Goal: Task Accomplishment & Management: Manage account settings

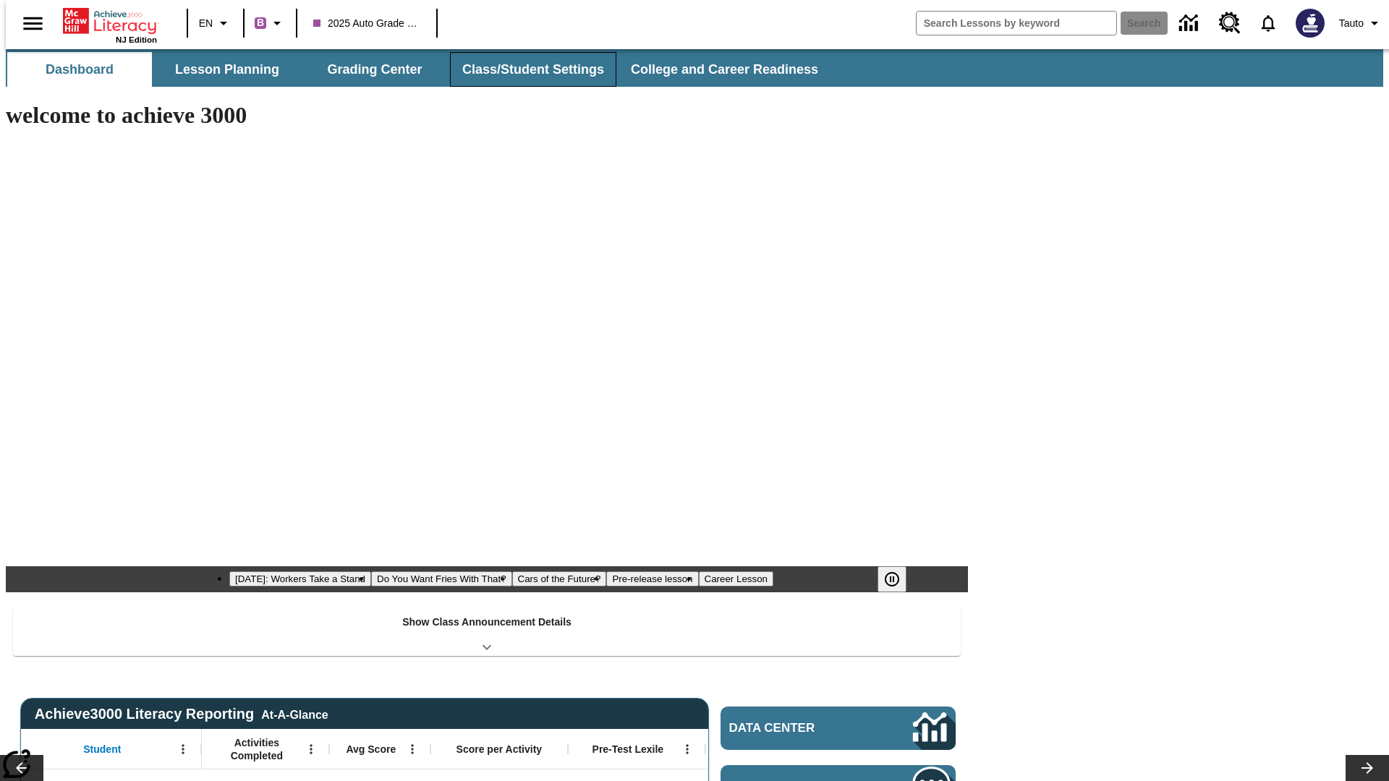
click at [525, 69] on button "Class/Student Settings" at bounding box center [533, 69] width 166 height 35
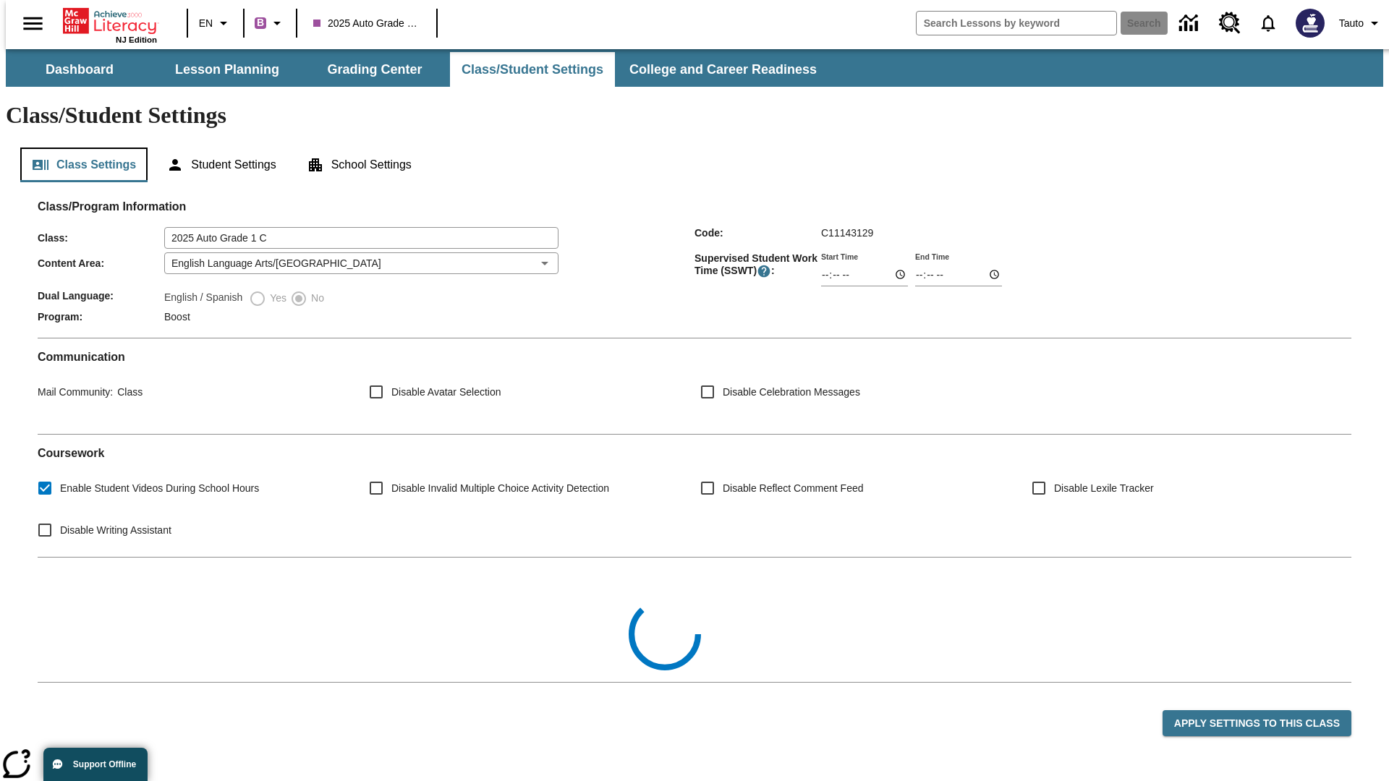
click at [78, 148] on button "Class Settings" at bounding box center [83, 165] width 127 height 35
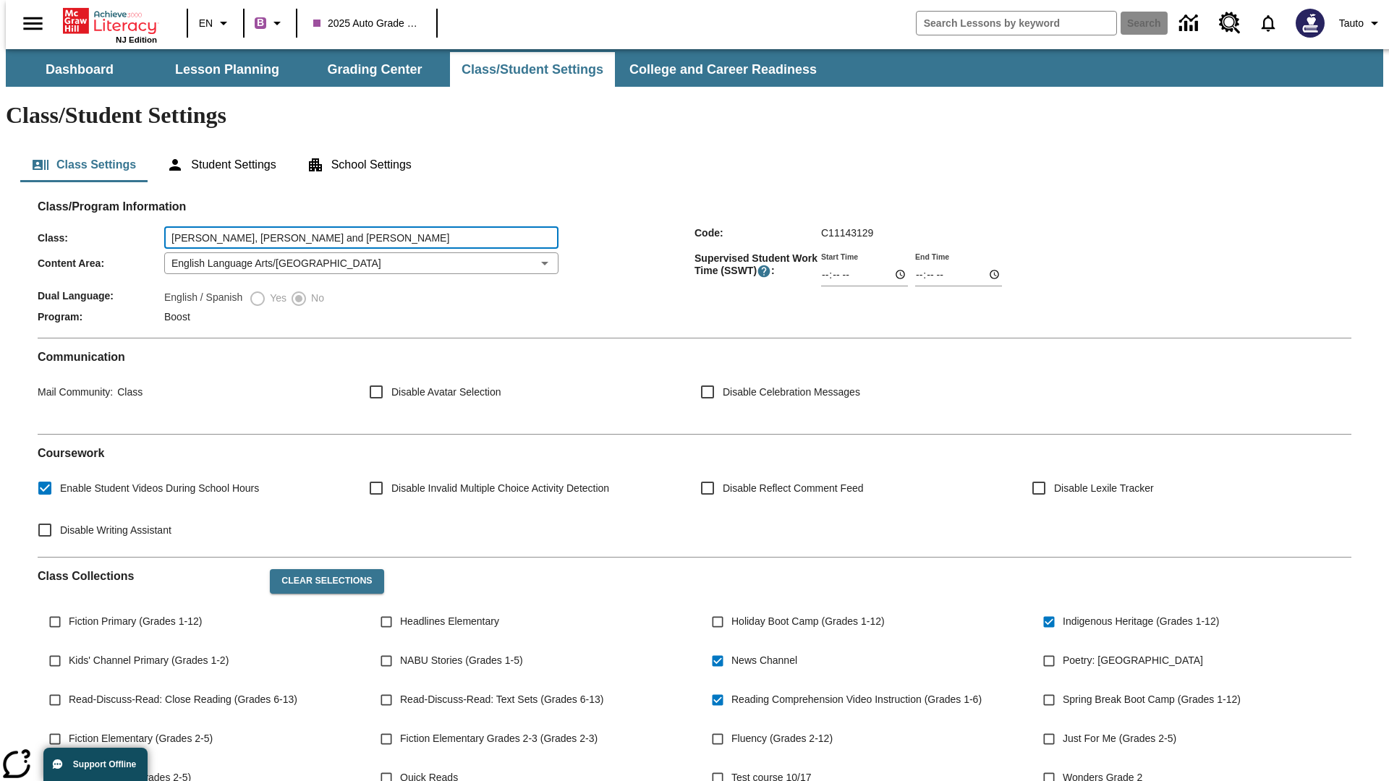
type input "[PERSON_NAME], [PERSON_NAME] and [PERSON_NAME]"
type input "06:00"
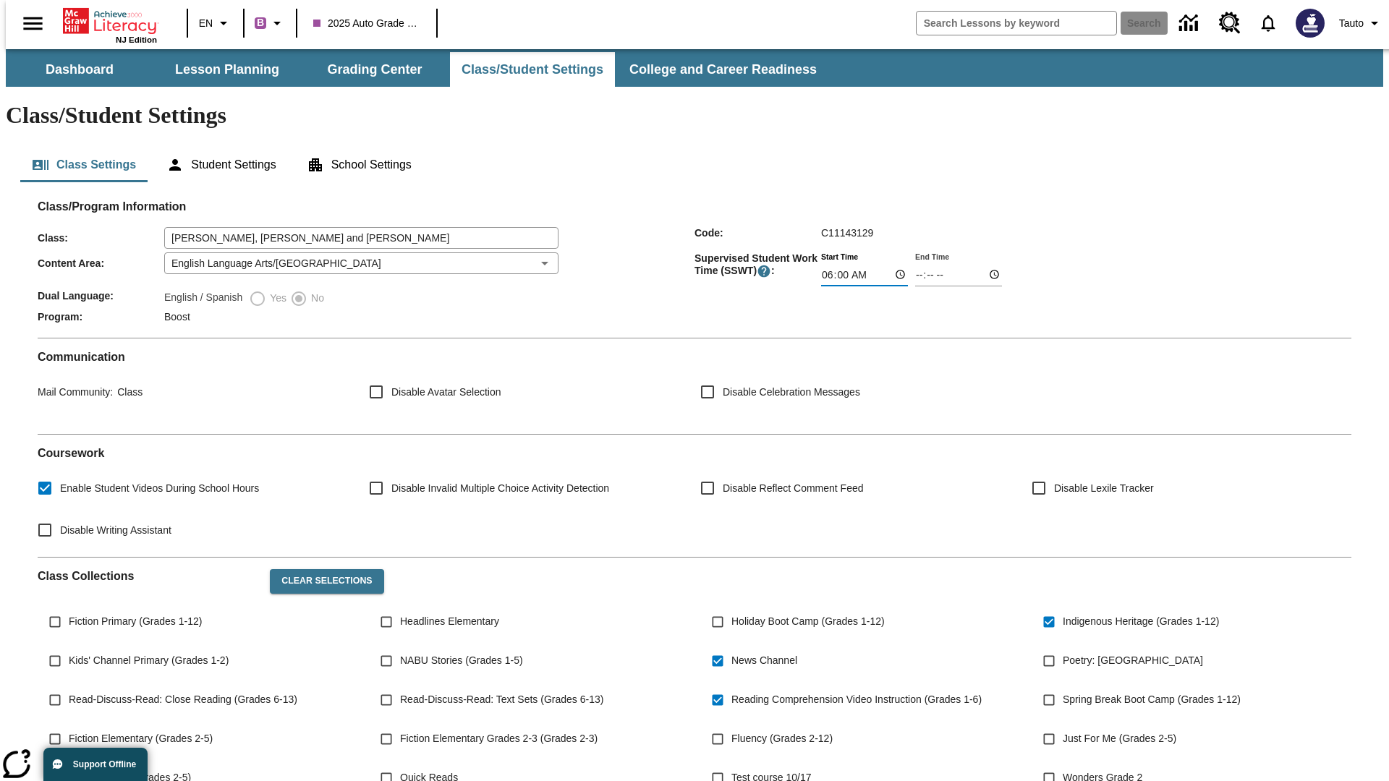
type input "06:01"
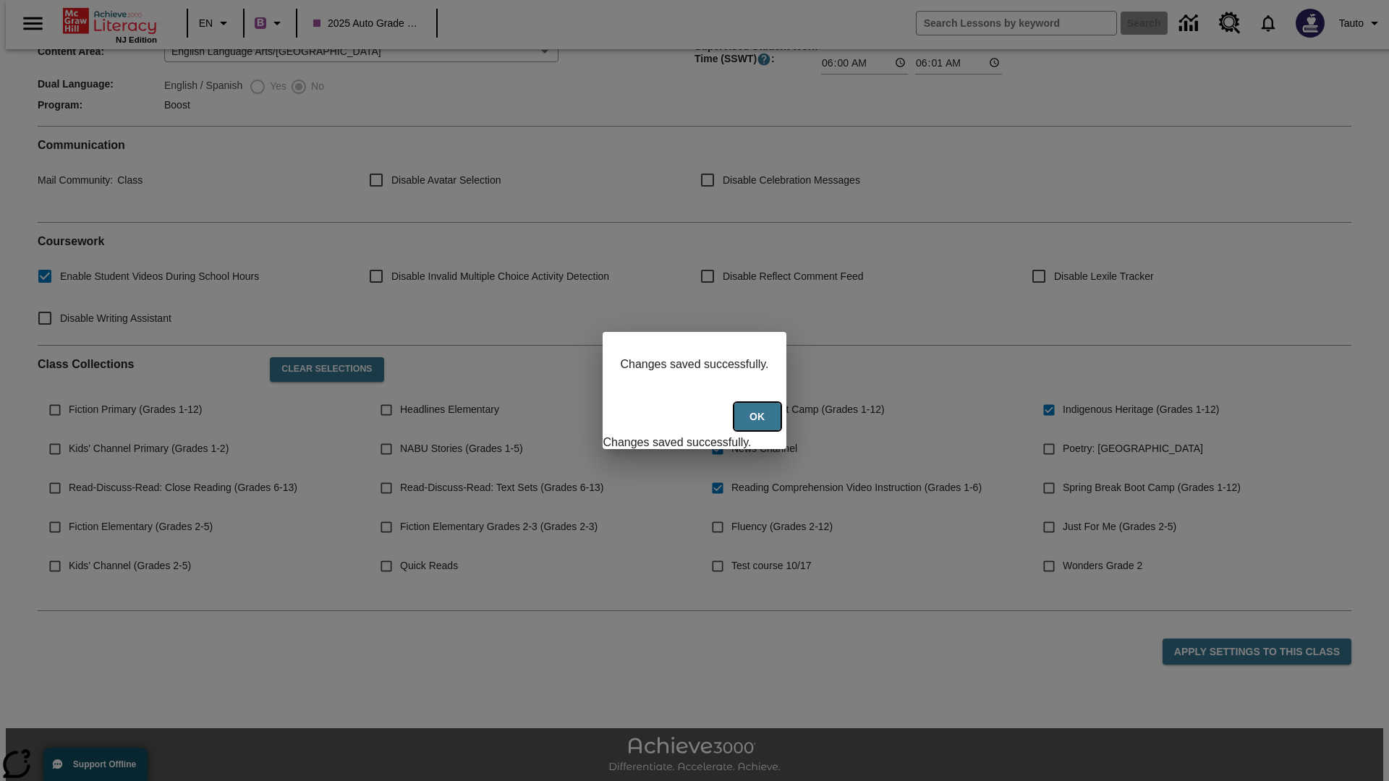
click at [759, 425] on button "Ok" at bounding box center [757, 417] width 46 height 28
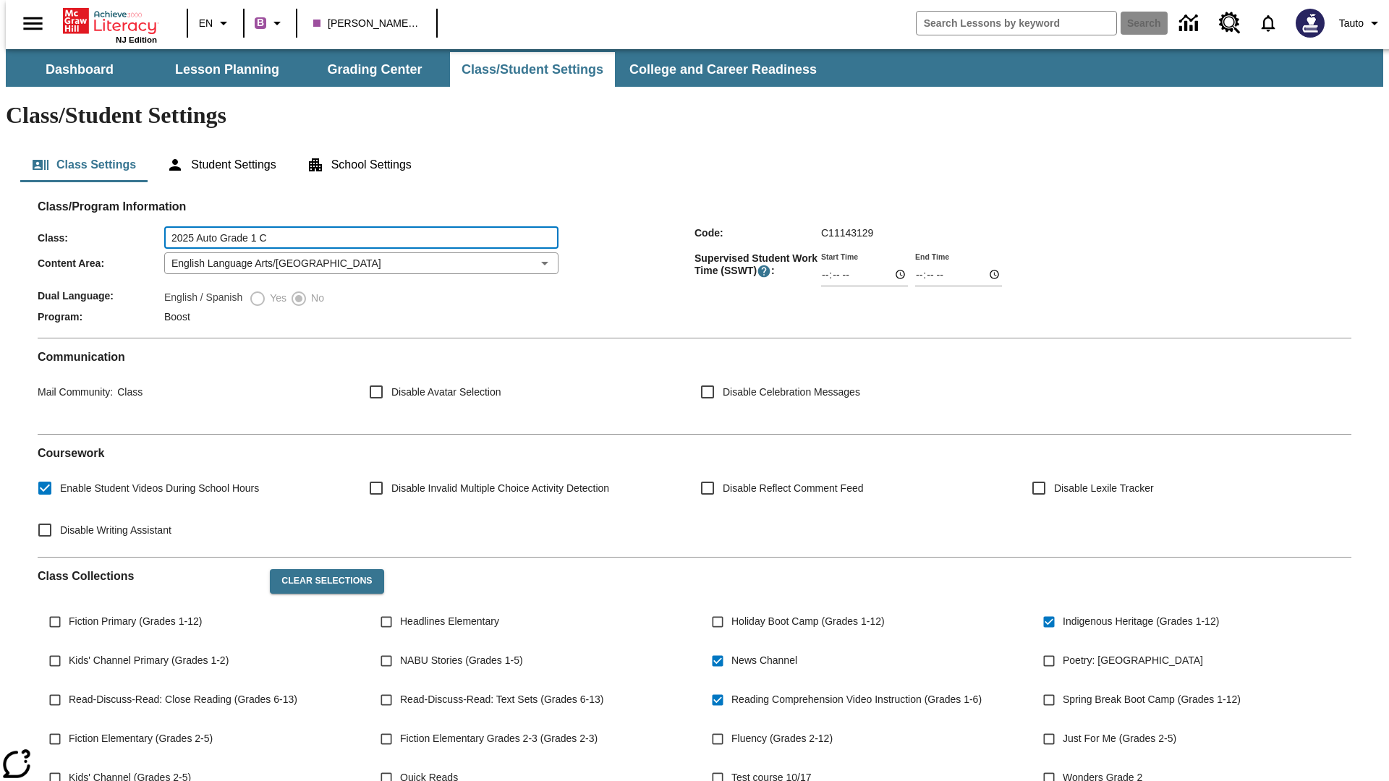
type input "2025 Auto Grade 1 C"
type input "06:00"
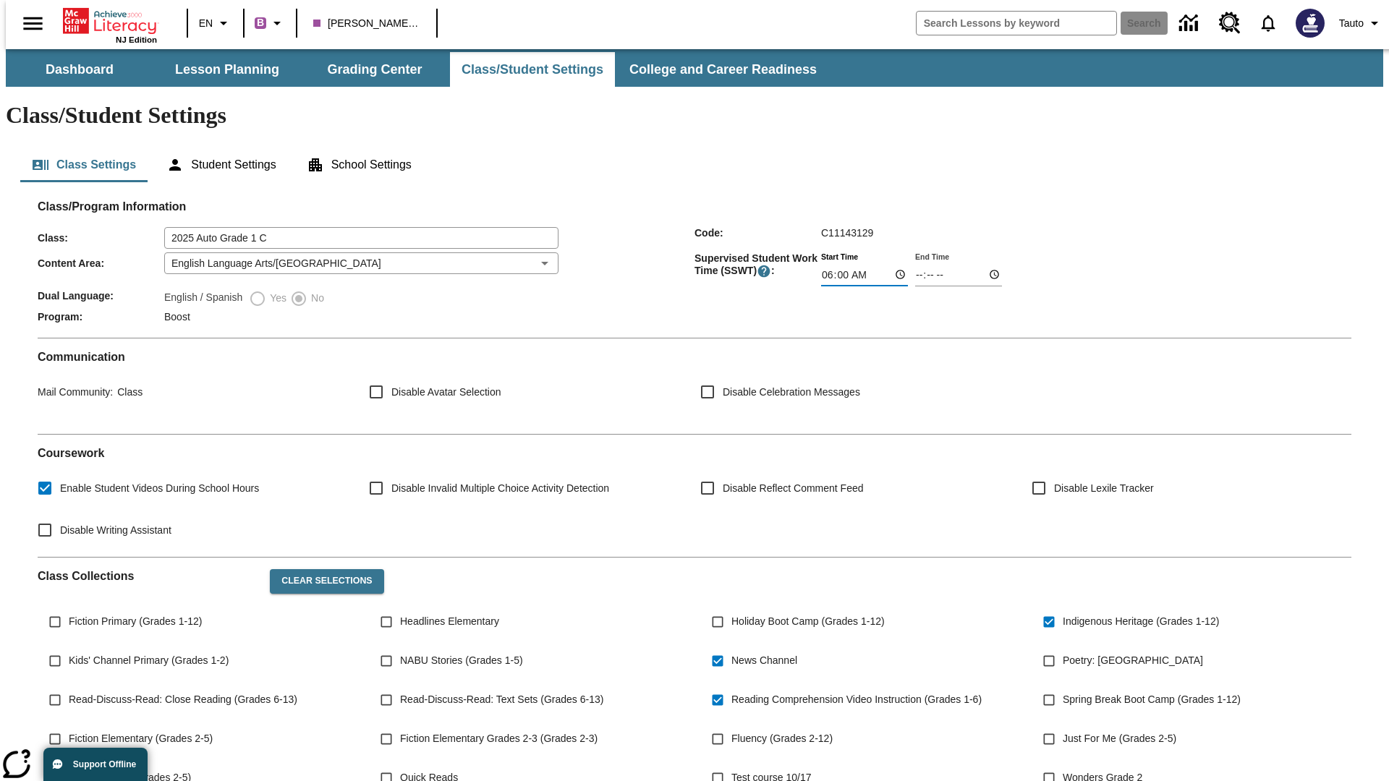
type input "06:01"
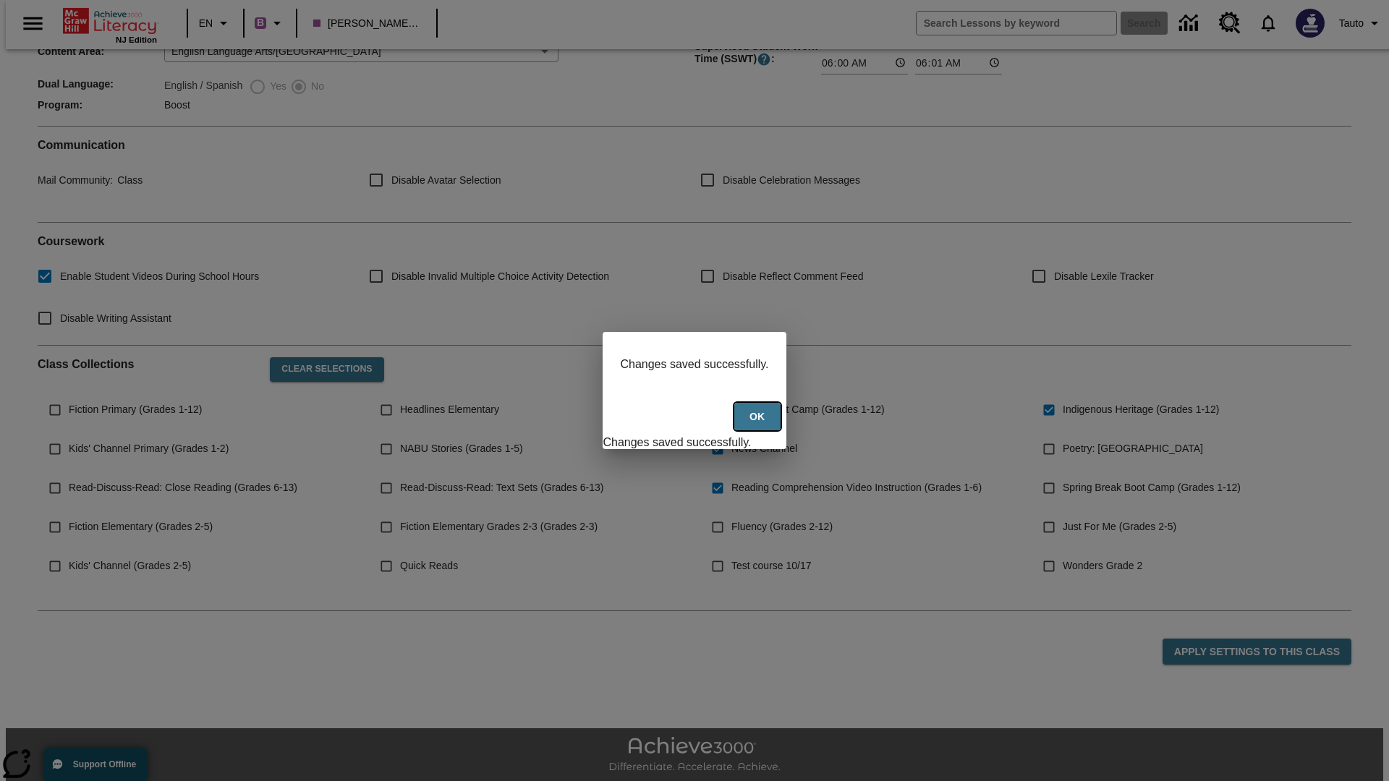
click at [759, 425] on button "Ok" at bounding box center [757, 417] width 46 height 28
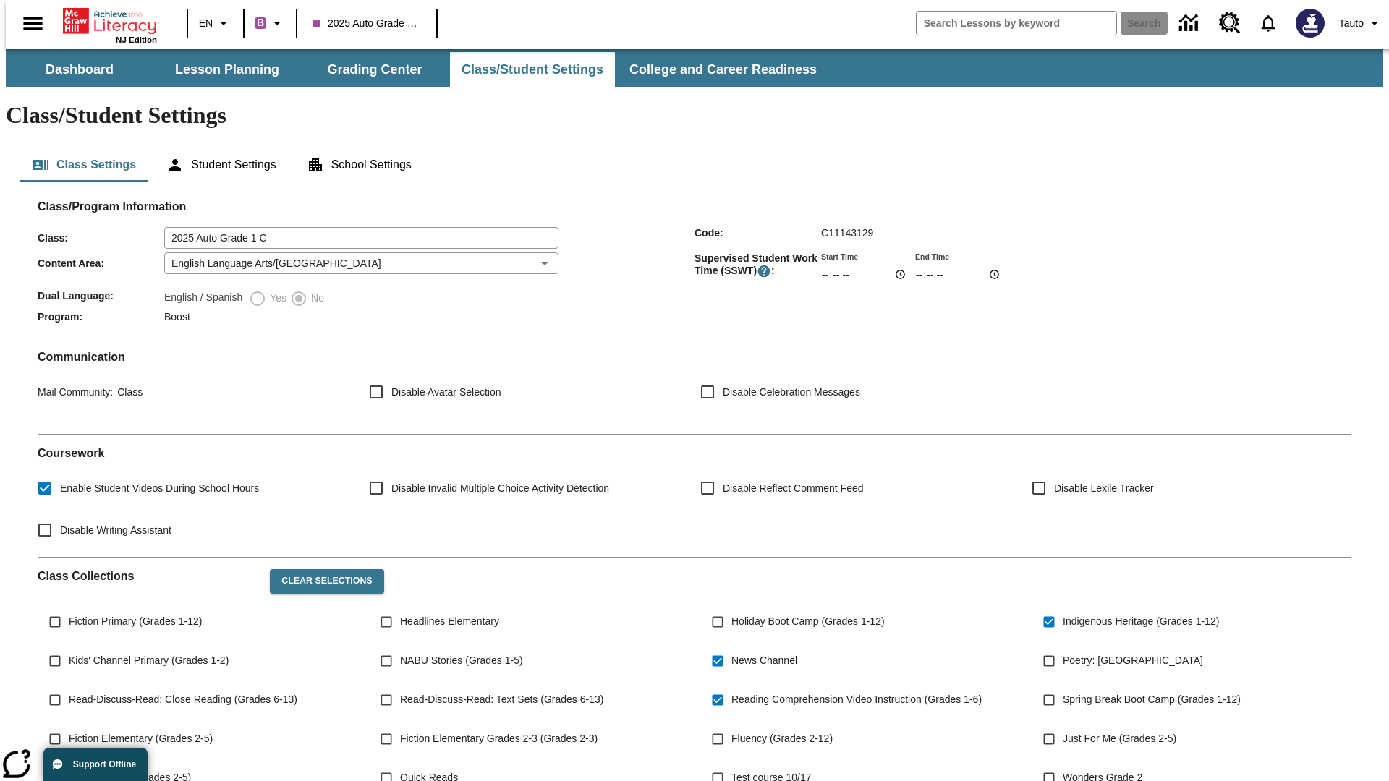
scroll to position [210, 0]
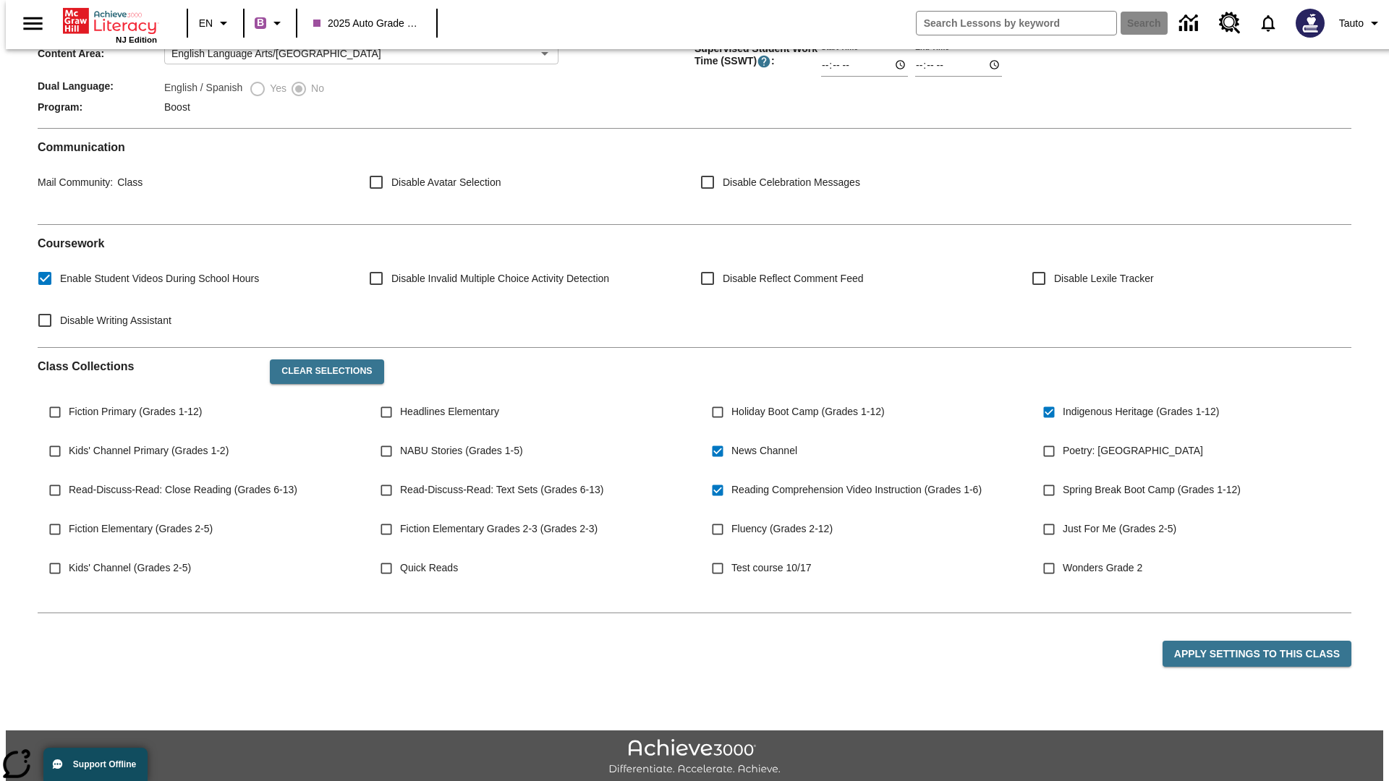
click at [357, 221] on body "Skip to main content NJ Edition EN B 2025 Auto Grade 1 C Search Tauto Dashboard…" at bounding box center [695, 331] width 1378 height 985
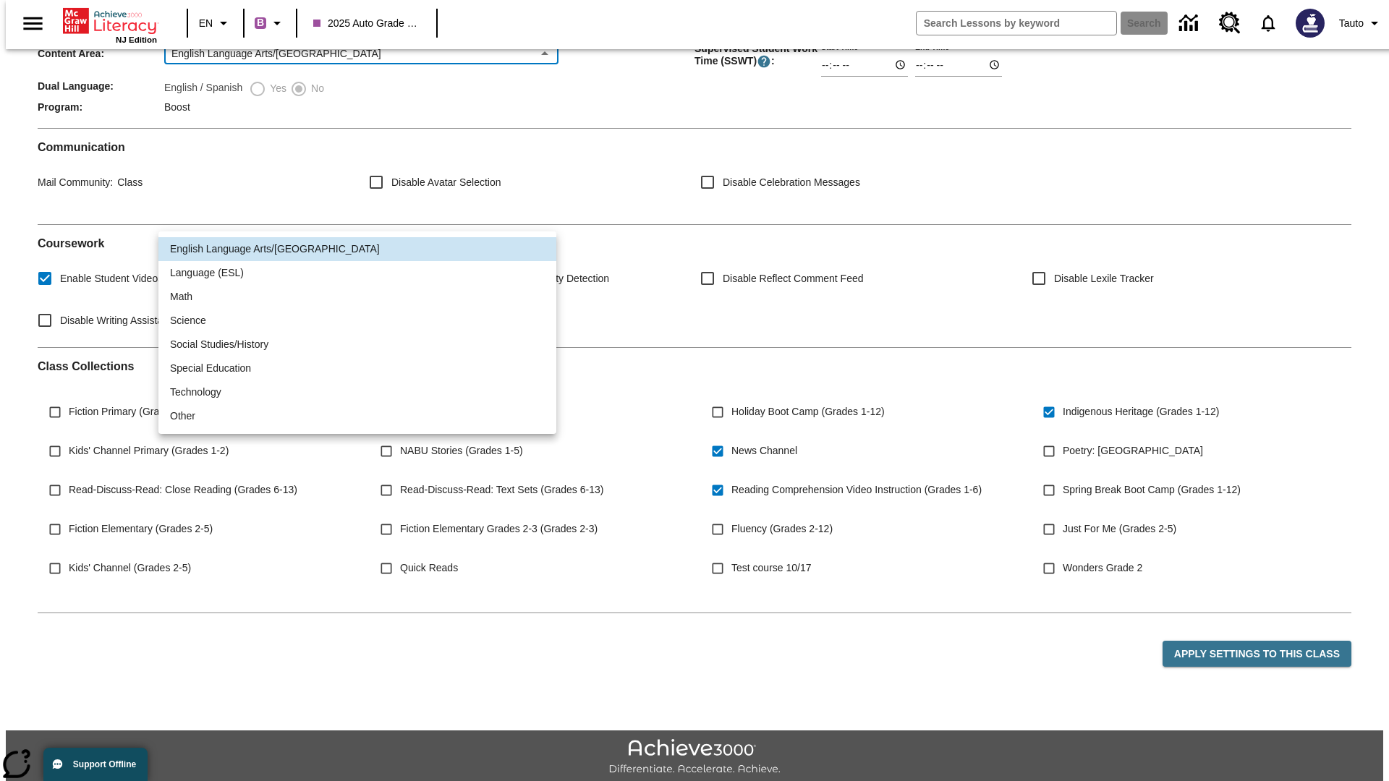
scroll to position [0, 0]
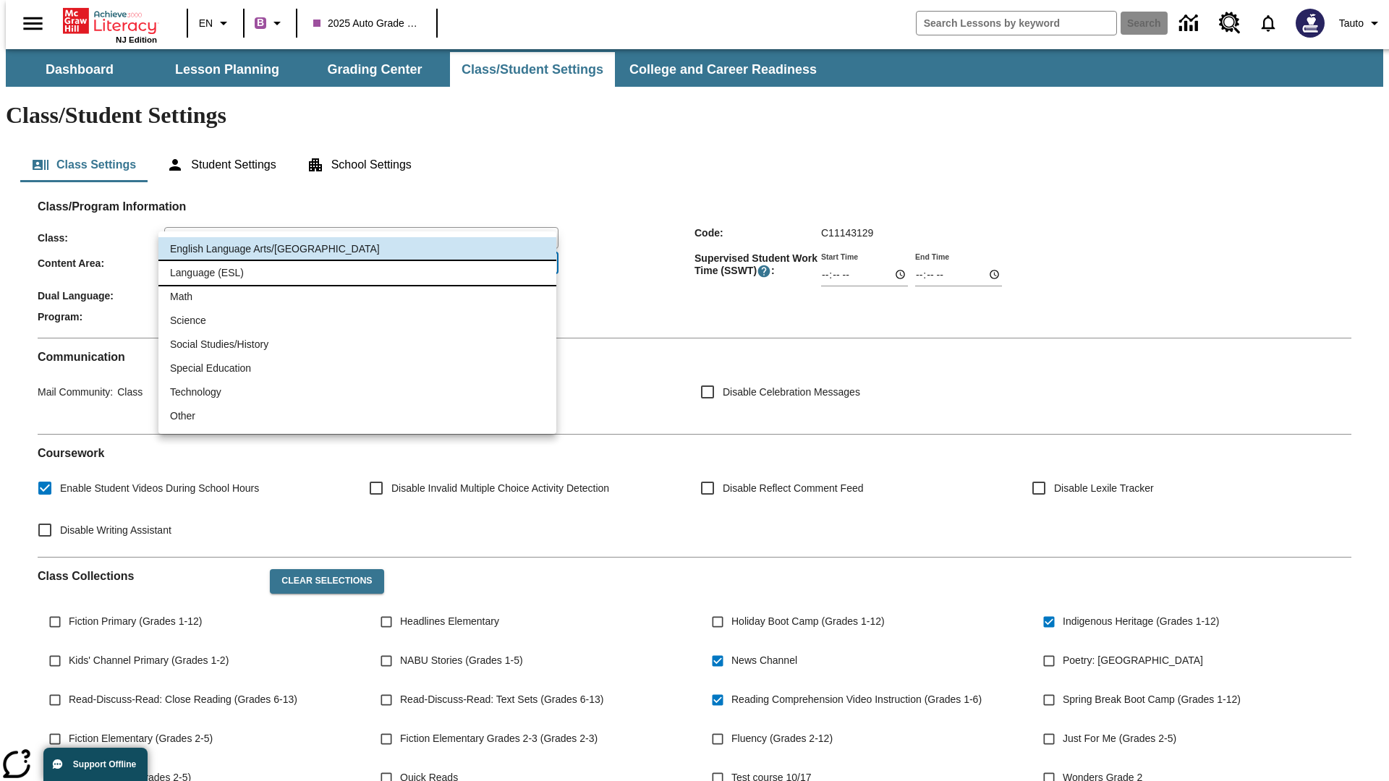
click at [357, 273] on li "Language (ESL)" at bounding box center [357, 273] width 398 height 24
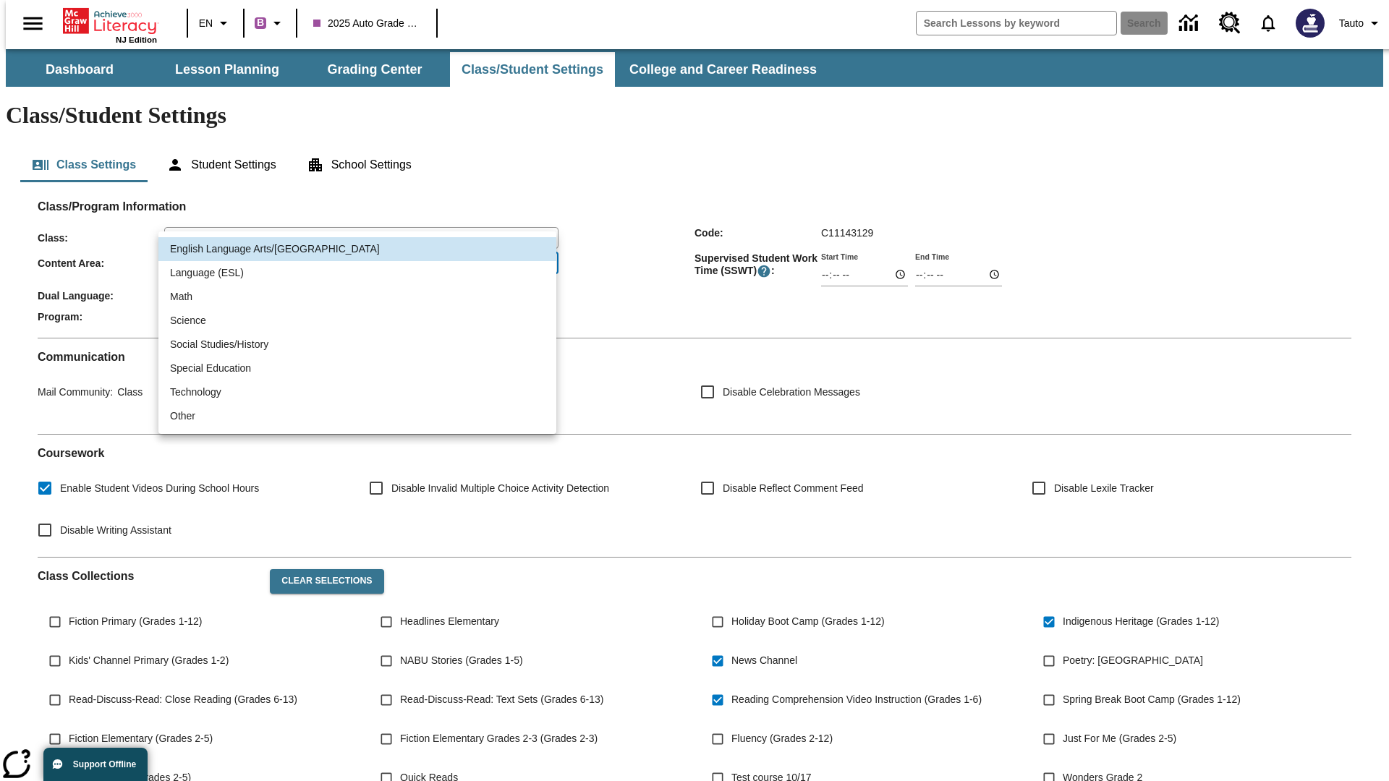
type input "2"
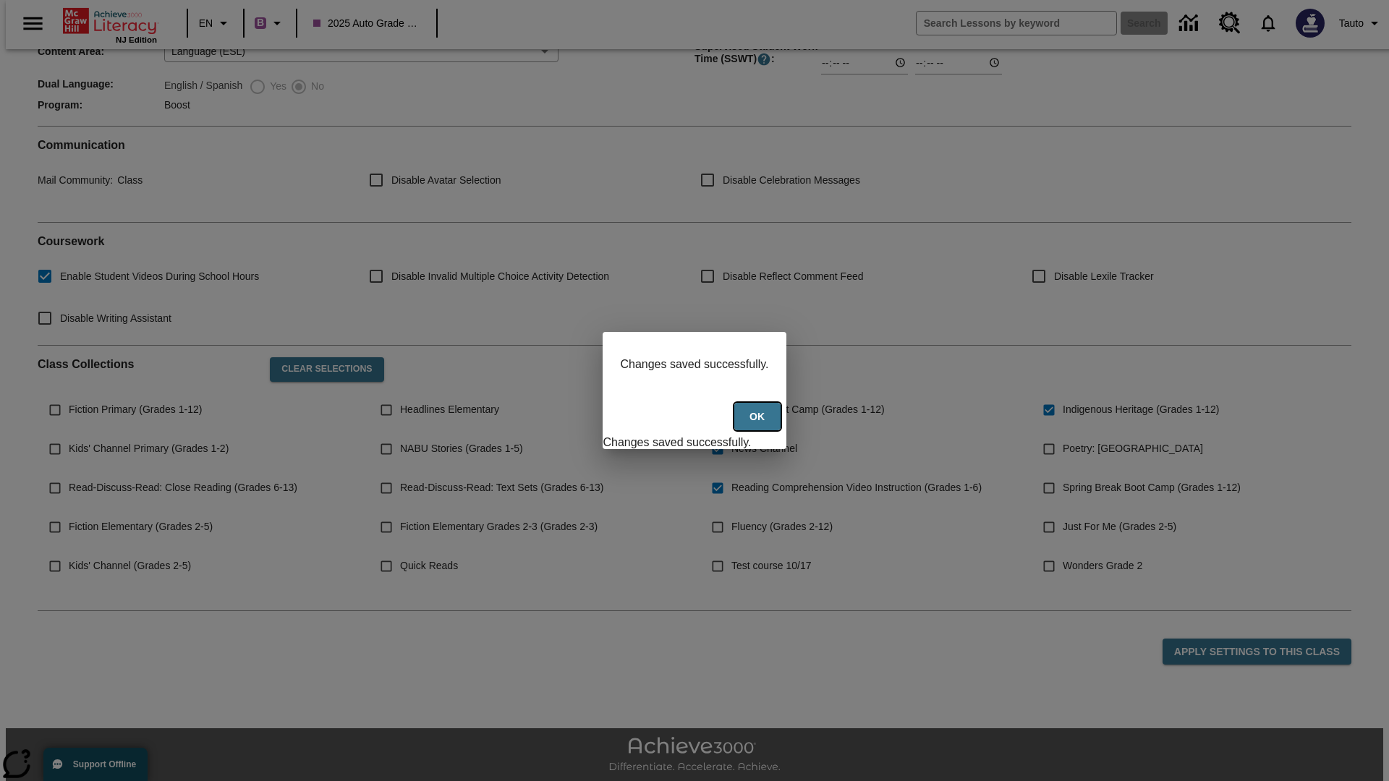
click at [759, 425] on button "Ok" at bounding box center [757, 417] width 46 height 28
